Goal: Task Accomplishment & Management: Use online tool/utility

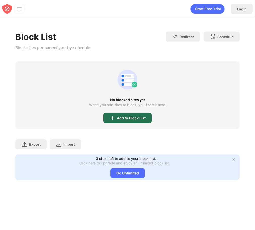
click at [127, 119] on div "Add to Block List" at bounding box center [131, 118] width 29 height 4
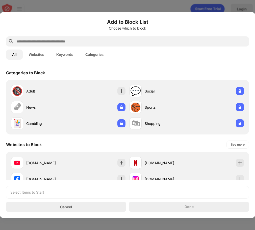
click at [46, 40] on input "text" at bounding box center [131, 41] width 231 height 6
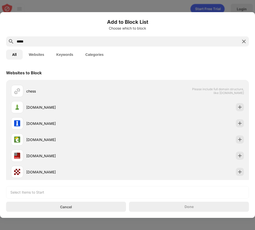
click at [44, 109] on div "[DOMAIN_NAME]" at bounding box center [76, 107] width 101 height 5
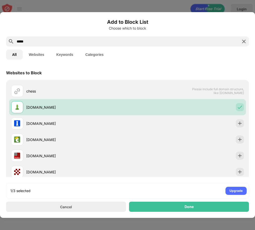
drag, startPoint x: 42, startPoint y: 39, endPoint x: -17, endPoint y: 39, distance: 58.7
click at [0, 39] on html "Login Block Sites Usage Limit Insights Focus Mode Password Protection Custom Bl…" at bounding box center [127, 115] width 255 height 230
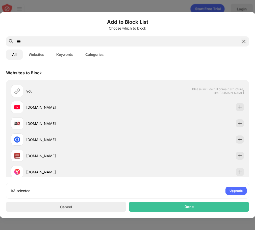
type input "***"
click at [38, 107] on div "[DOMAIN_NAME]" at bounding box center [76, 107] width 101 height 5
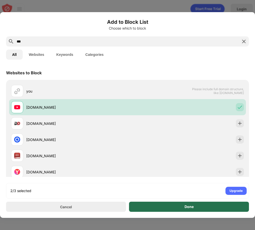
click at [163, 207] on div "Done" at bounding box center [189, 207] width 120 height 10
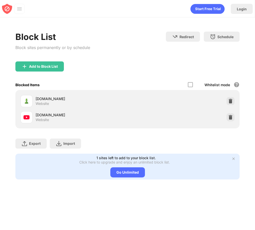
click at [157, 135] on div "Export Export Files (for websites items only) Import Import Files (for websites…" at bounding box center [127, 140] width 225 height 25
